Goal: Book appointment/travel/reservation

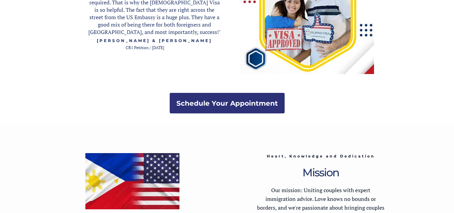
scroll to position [1404, 0]
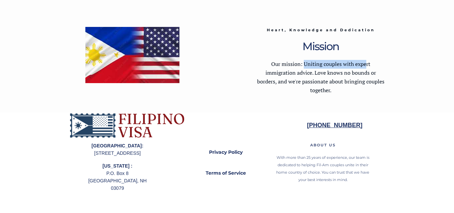
drag, startPoint x: 305, startPoint y: 63, endPoint x: 365, endPoint y: 65, distance: 60.2
click at [365, 65] on span "Our mission: Uniting couples with expert immigration advice. Love knows no boun…" at bounding box center [320, 77] width 127 height 34
drag, startPoint x: 299, startPoint y: 74, endPoint x: 369, endPoint y: 72, distance: 69.6
click at [369, 72] on span "Our mission: Uniting couples with expert immigration advice. Love knows no boun…" at bounding box center [320, 77] width 127 height 34
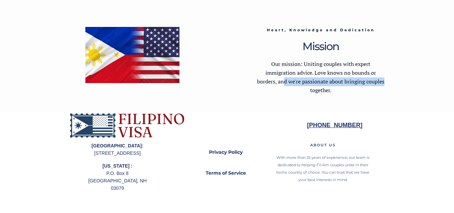
drag, startPoint x: 283, startPoint y: 83, endPoint x: 383, endPoint y: 79, distance: 100.3
click at [383, 79] on span "Our mission: Uniting couples with expert immigration advice. Love knows no boun…" at bounding box center [320, 77] width 127 height 34
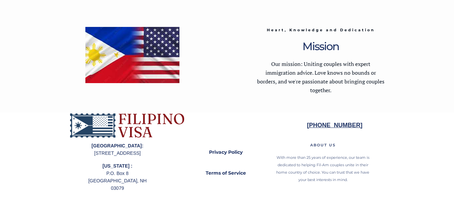
click at [313, 90] on span "Our mission: Uniting couples with expert immigration advice. Love knows no boun…" at bounding box center [320, 77] width 127 height 34
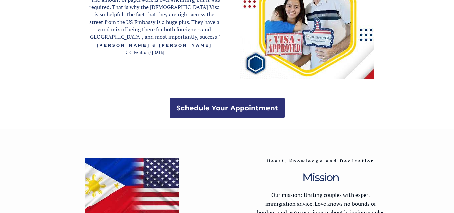
scroll to position [1269, 0]
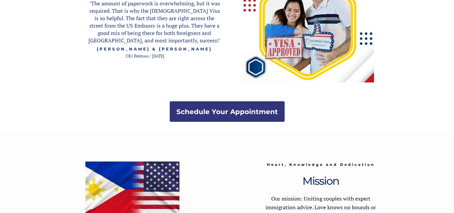
click at [225, 111] on strong "Schedule Your Appointment" at bounding box center [228, 112] width 102 height 8
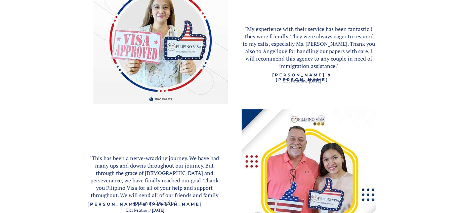
scroll to position [827, 0]
